Goal: Information Seeking & Learning: Learn about a topic

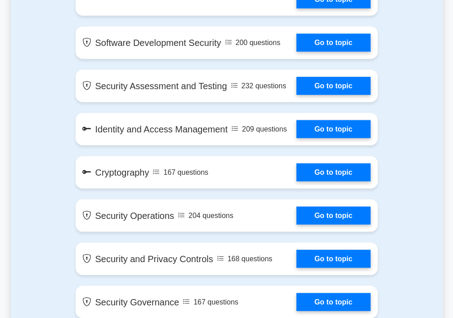
scroll to position [765, 0]
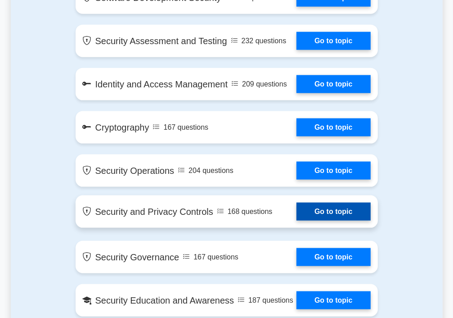
click at [316, 215] on link "Go to topic" at bounding box center [333, 211] width 74 height 18
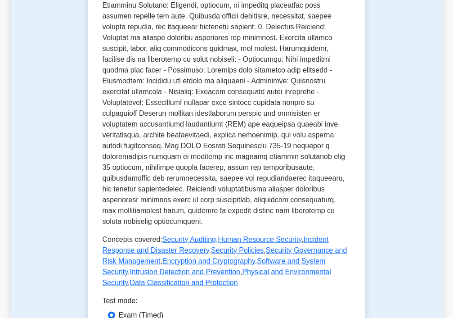
scroll to position [405, 0]
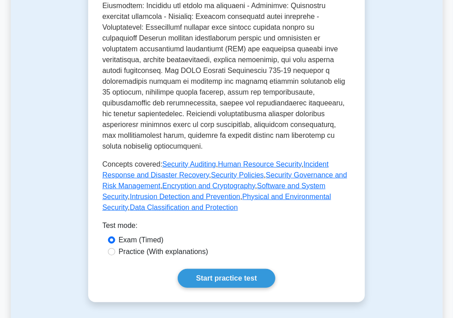
click at [174, 246] on label "Practice (With explanations)" at bounding box center [164, 251] width 90 height 11
click at [115, 248] on input "Practice (With explanations)" at bounding box center [111, 251] width 7 height 7
radio input "true"
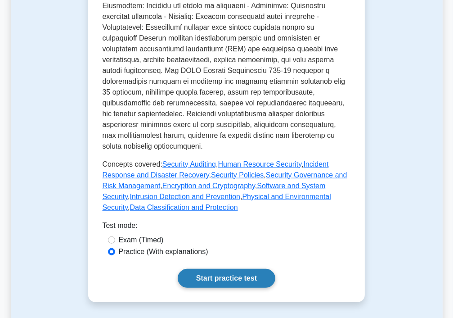
click at [212, 269] on link "Start practice test" at bounding box center [227, 278] width 98 height 19
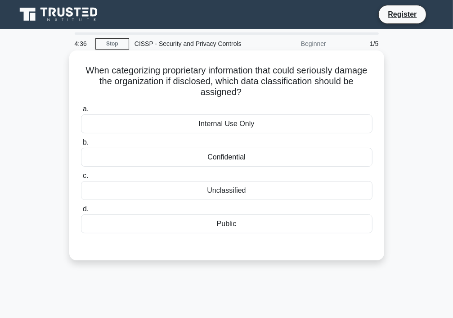
click at [242, 161] on div "Confidential" at bounding box center [227, 157] width 292 height 19
click at [81, 145] on input "b. Confidential" at bounding box center [81, 142] width 0 height 6
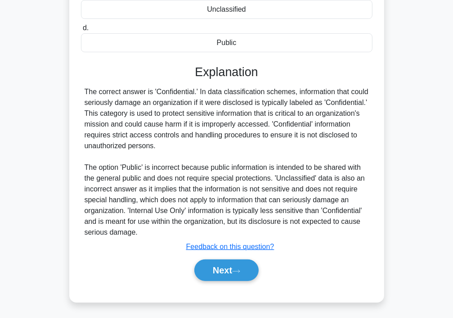
scroll to position [182, 0]
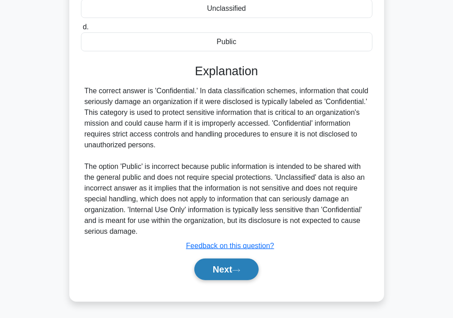
click at [233, 272] on button "Next" at bounding box center [226, 269] width 64 height 22
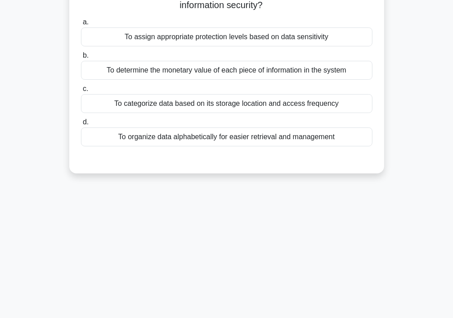
scroll to position [0, 0]
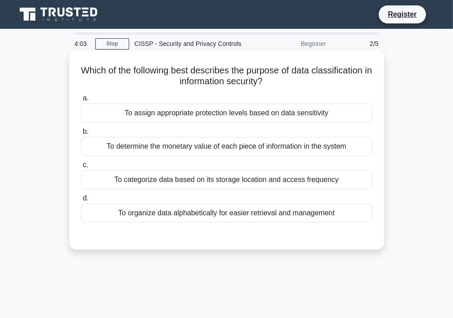
click at [222, 152] on div "To determine the monetary value of each piece of information in the system" at bounding box center [227, 146] width 292 height 19
click at [81, 135] on input "b. To determine the monetary value of each piece of information in the system" at bounding box center [81, 132] width 0 height 6
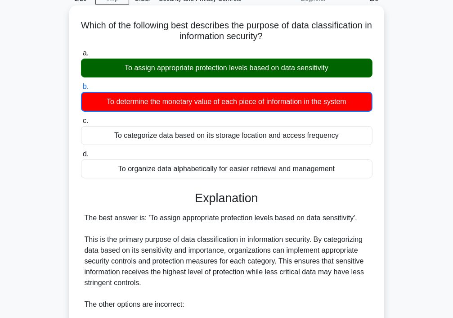
scroll to position [290, 0]
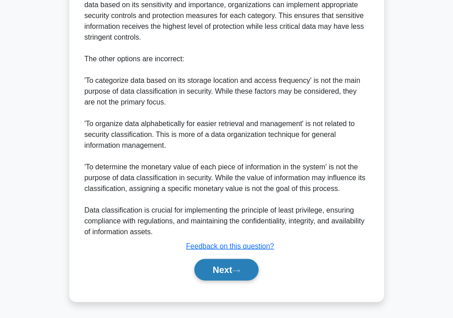
click at [219, 268] on button "Next" at bounding box center [226, 270] width 64 height 22
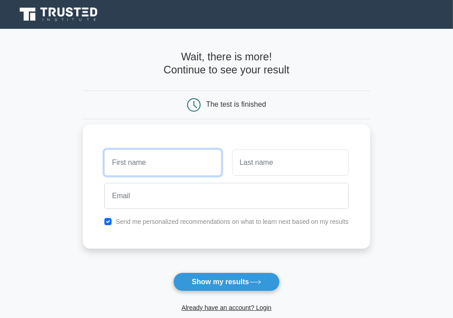
click at [168, 168] on input "text" at bounding box center [162, 162] width 117 height 26
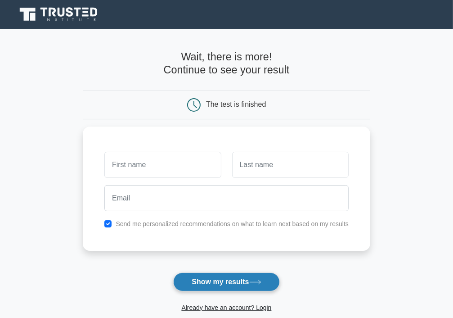
click at [238, 277] on button "Show my results" at bounding box center [226, 281] width 106 height 19
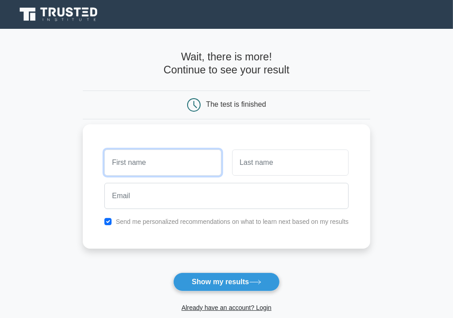
click at [149, 165] on input "text" at bounding box center [162, 162] width 117 height 26
type input "muhammad"
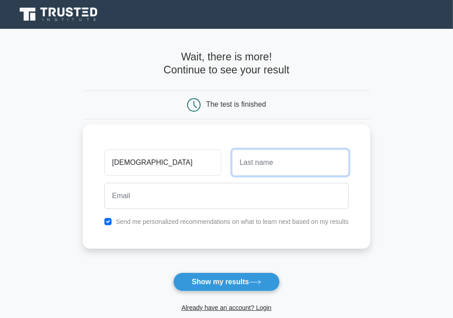
click at [247, 162] on input "text" at bounding box center [290, 162] width 117 height 26
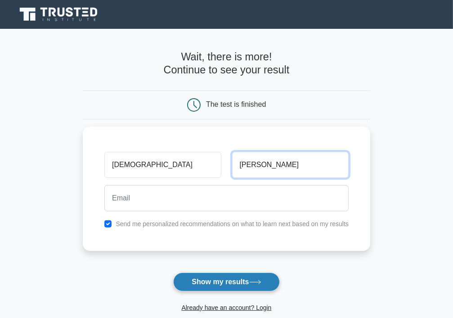
type input "khaliq"
click at [224, 287] on button "Show my results" at bounding box center [226, 281] width 106 height 19
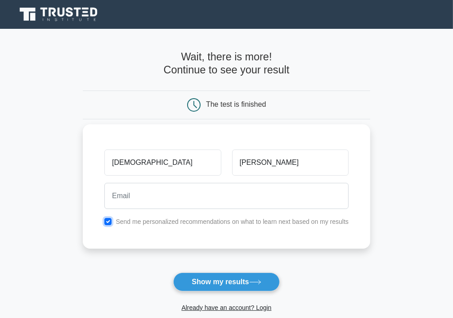
click at [105, 220] on input "checkbox" at bounding box center [107, 221] width 7 height 7
checkbox input "false"
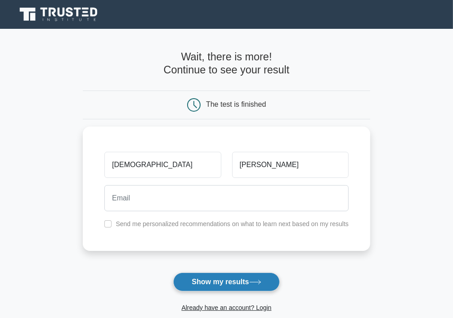
click at [210, 281] on button "Show my results" at bounding box center [226, 281] width 106 height 19
